Goal: Task Accomplishment & Management: Use online tool/utility

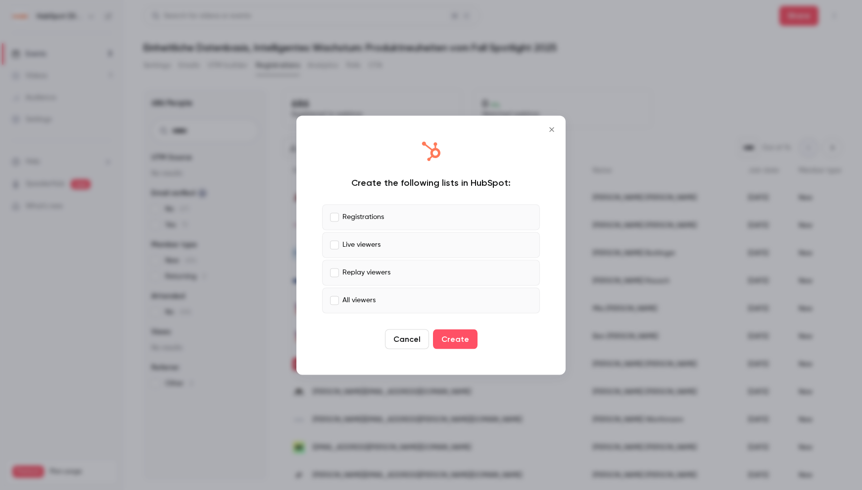
click at [553, 128] on icon "Close" at bounding box center [552, 129] width 12 height 8
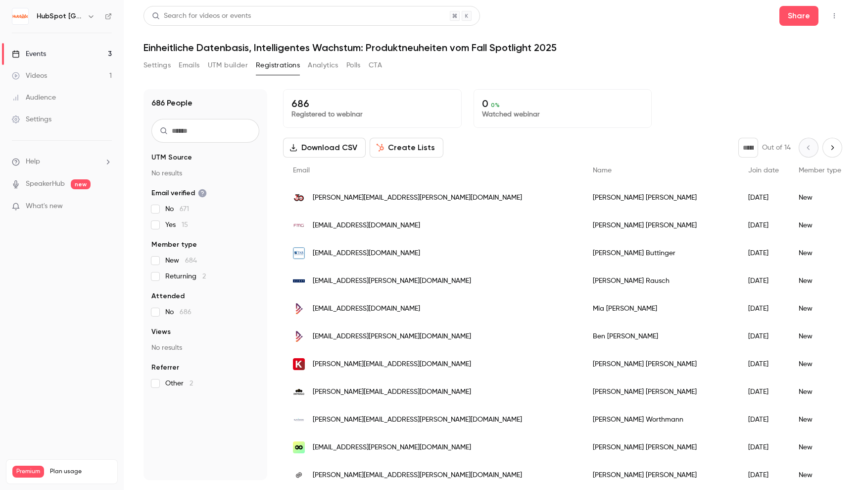
click at [61, 57] on link "Events 3" at bounding box center [62, 54] width 124 height 22
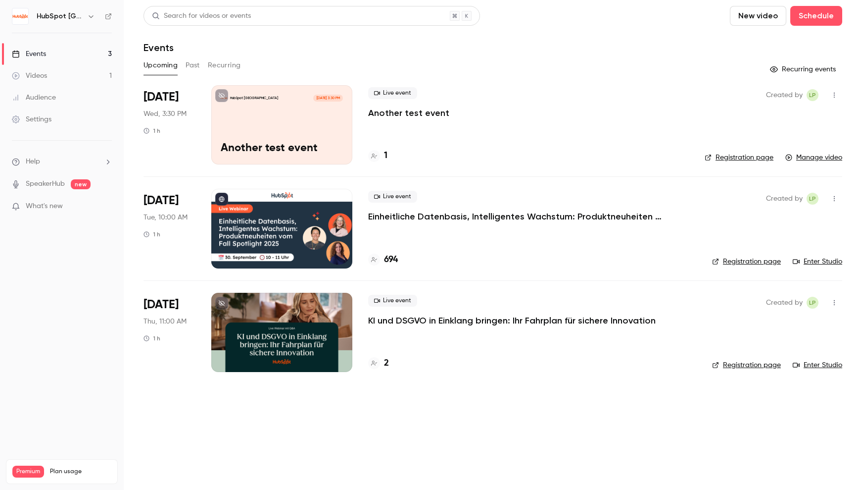
click at [450, 213] on p "Einheitliche Datenbasis, Intelligentes Wachstum: Produktneuheiten vom Fall Spot…" at bounding box center [516, 216] width 297 height 12
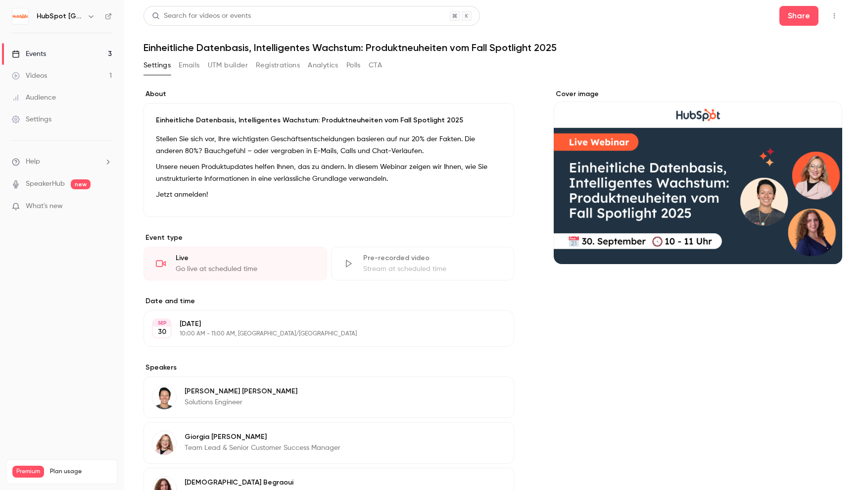
click at [325, 64] on button "Analytics" at bounding box center [323, 65] width 31 height 16
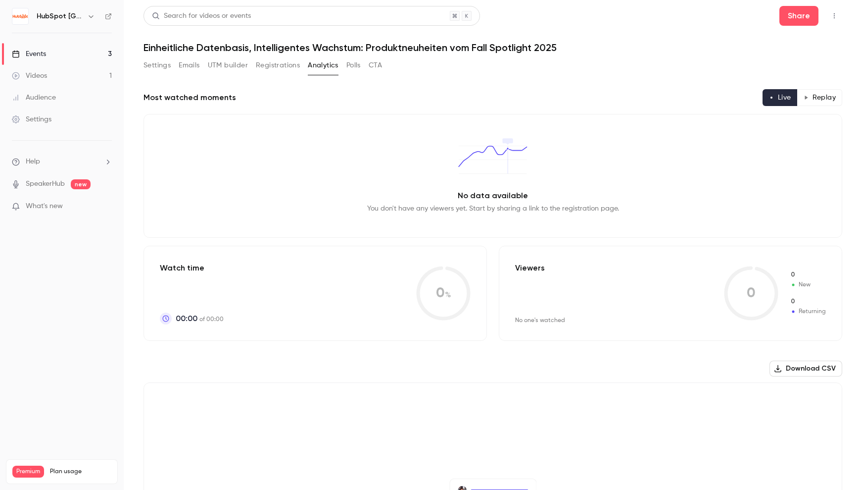
click at [276, 65] on button "Registrations" at bounding box center [278, 65] width 44 height 16
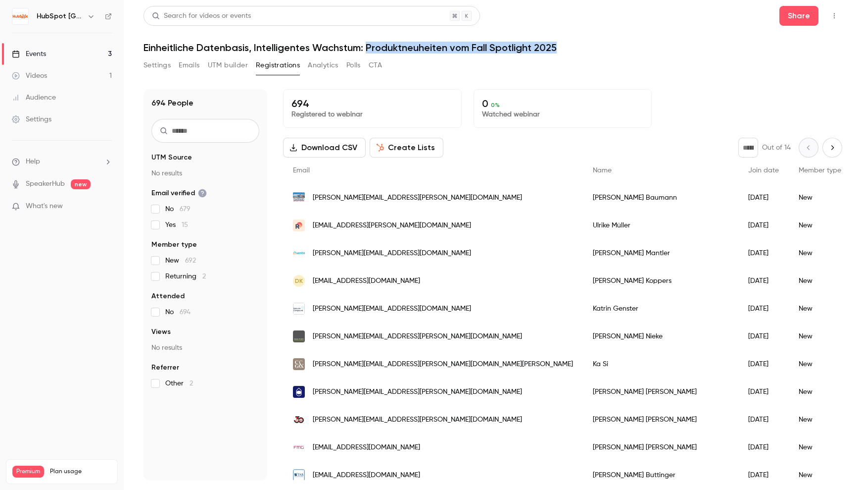
drag, startPoint x: 369, startPoint y: 47, endPoint x: 556, endPoint y: 47, distance: 187.6
click at [556, 47] on h1 "Einheitliche Datenbasis, Intelligentes Wachstum: Produktneuheiten vom Fall Spot…" at bounding box center [493, 48] width 699 height 12
click at [410, 44] on h1 "Einheitliche Datenbasis, Intelligentes Wachstum: Produktneuheiten vom Fall Spot…" at bounding box center [493, 48] width 699 height 12
click at [400, 146] on button "Create Lists" at bounding box center [407, 148] width 74 height 20
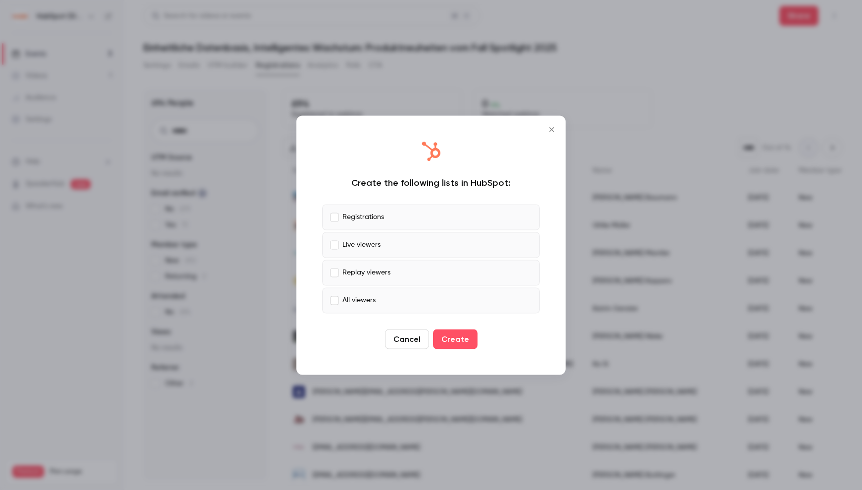
click at [340, 217] on label "Registrations" at bounding box center [431, 217] width 218 height 26
click at [342, 269] on label "Replay viewers" at bounding box center [431, 272] width 218 height 26
click at [342, 300] on label "All viewers" at bounding box center [431, 300] width 218 height 26
click at [451, 337] on button "Create" at bounding box center [455, 339] width 45 height 20
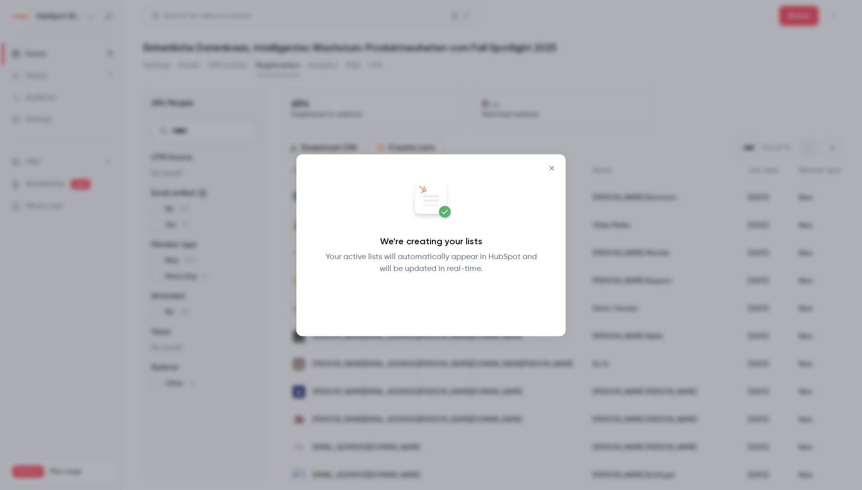
click at [432, 300] on button "Okay" at bounding box center [431, 300] width 36 height 20
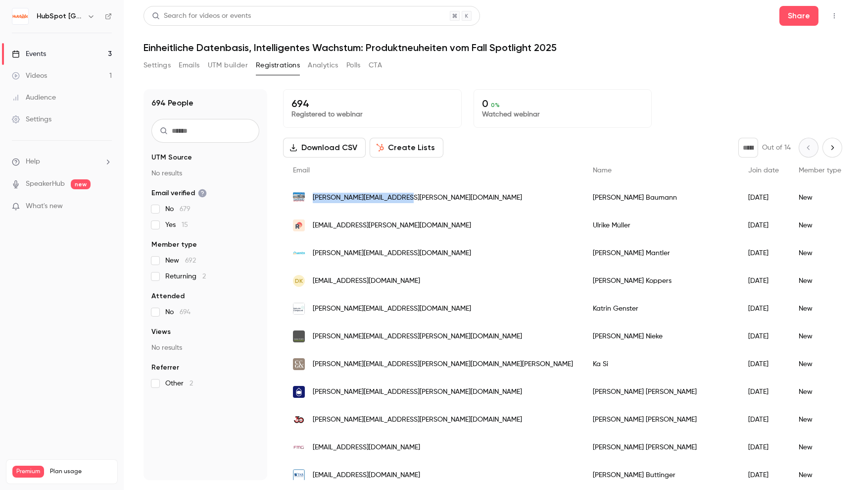
drag, startPoint x: 314, startPoint y: 200, endPoint x: 411, endPoint y: 201, distance: 97.1
click at [411, 201] on span "[PERSON_NAME][EMAIL_ADDRESS][PERSON_NAME][DOMAIN_NAME]" at bounding box center [417, 198] width 209 height 10
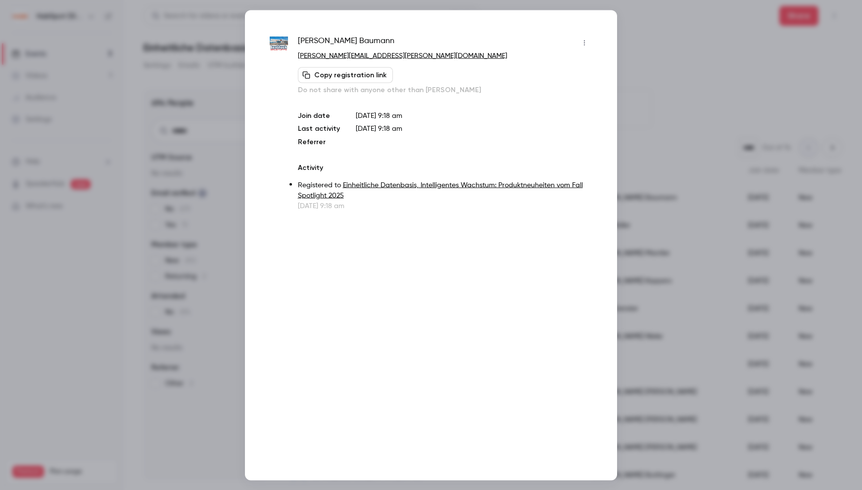
copy span "[PERSON_NAME][EMAIL_ADDRESS][PERSON_NAME][DOMAIN_NAME]"
